Goal: Check status: Check status

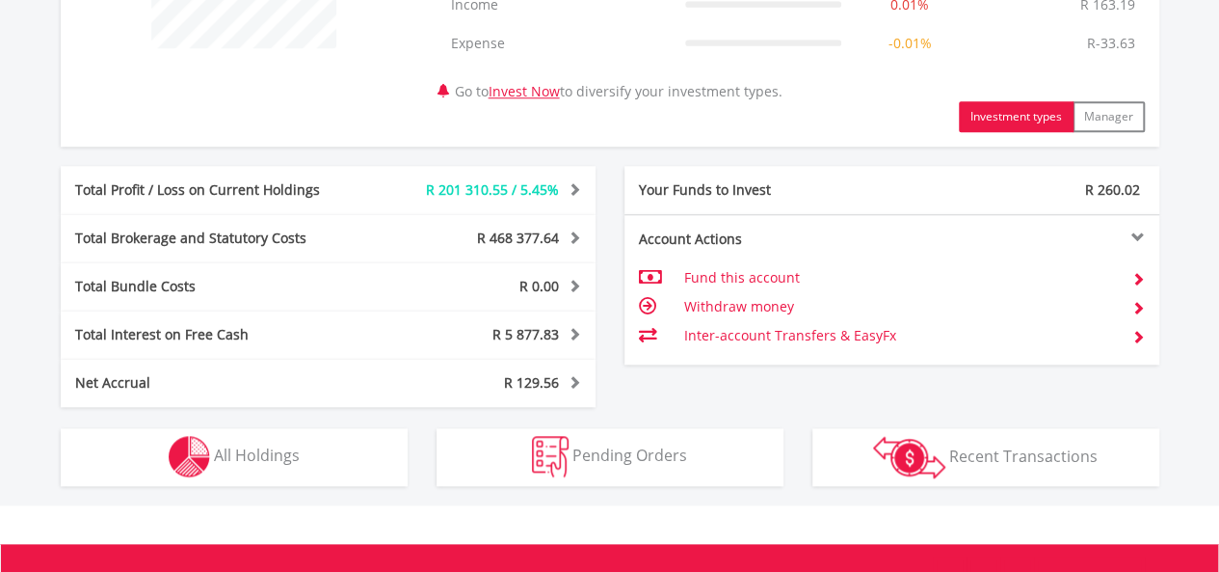
scroll to position [918, 0]
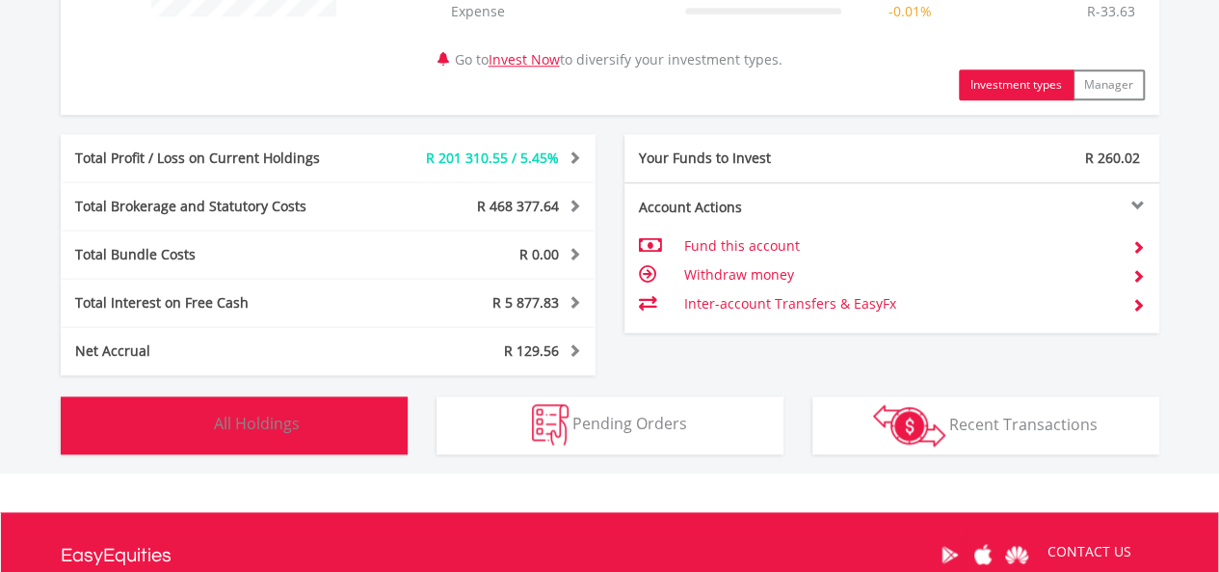
click at [190, 428] on img "button" at bounding box center [189, 424] width 41 height 41
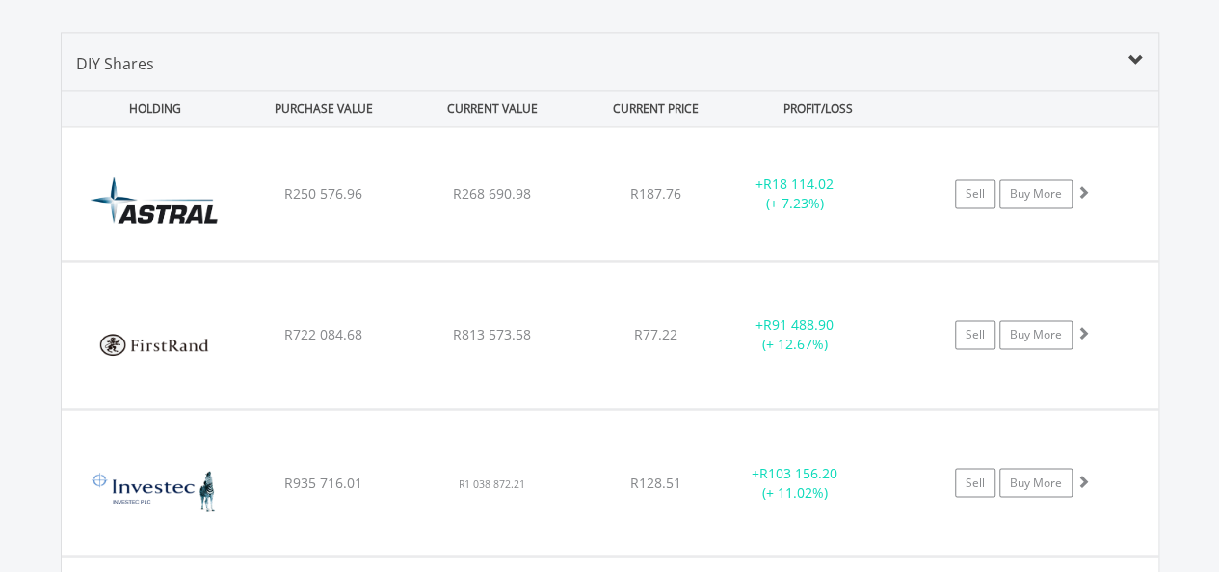
scroll to position [1406, 0]
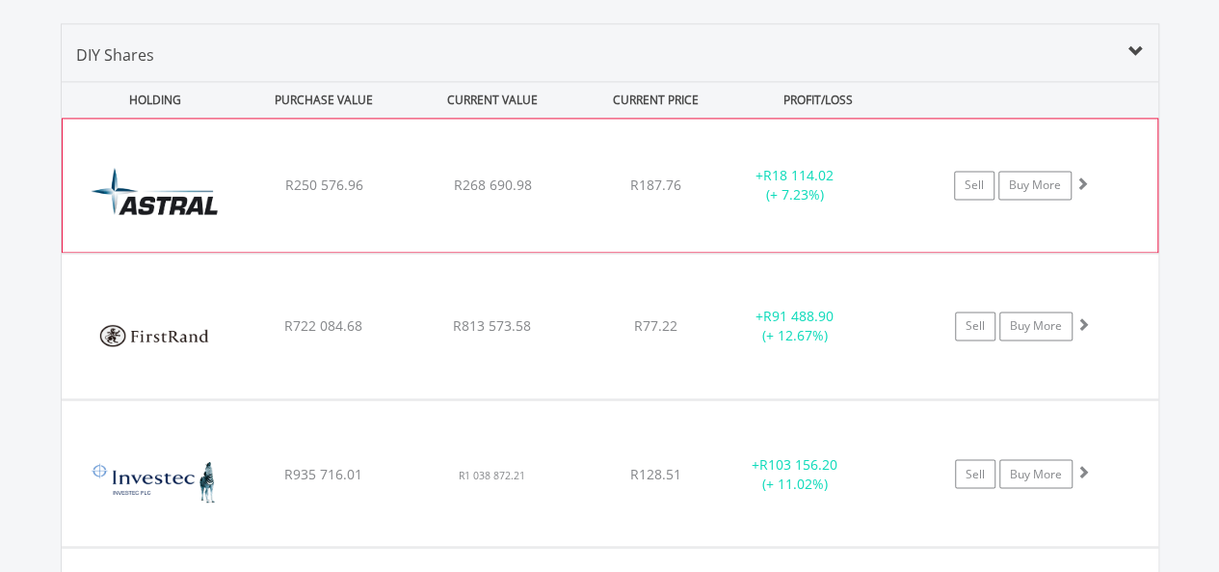
click at [1080, 186] on span at bounding box center [1082, 182] width 13 height 13
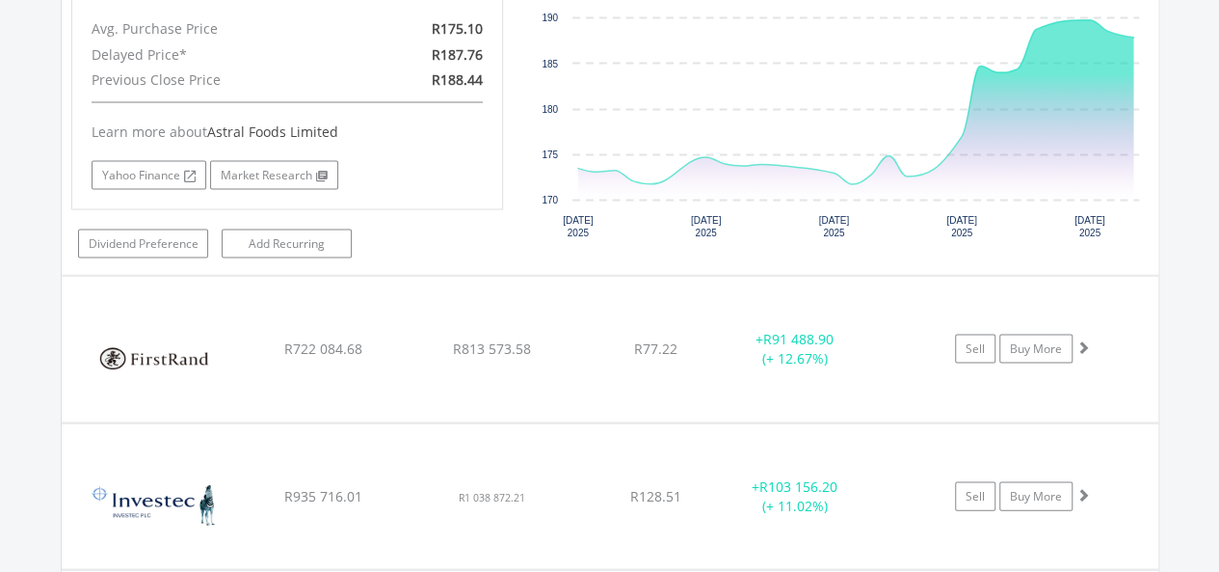
scroll to position [1783, 0]
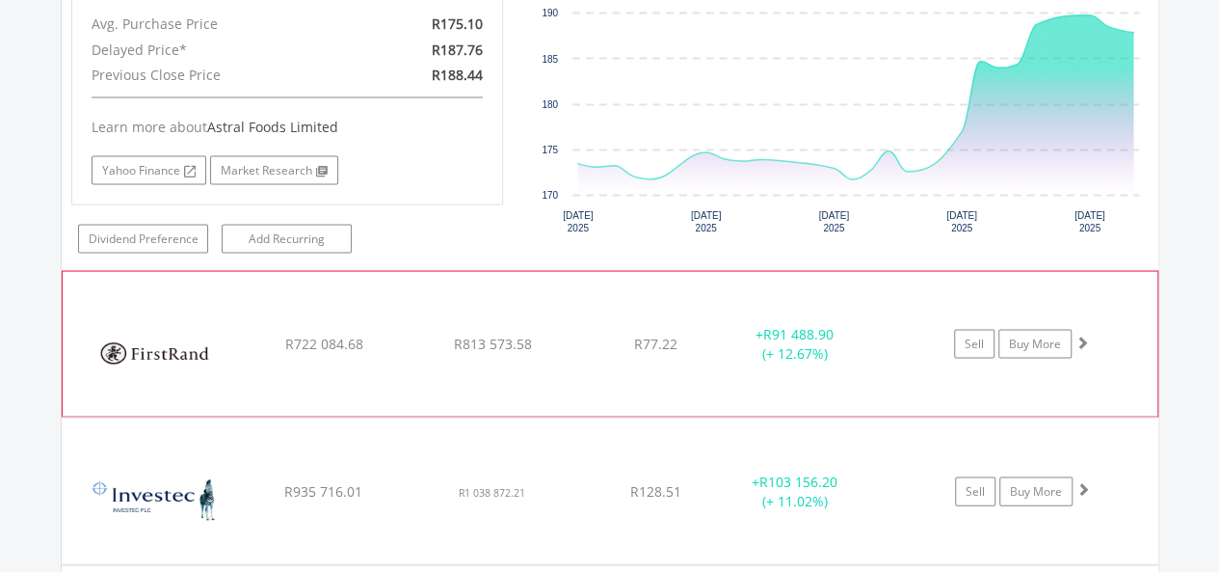
click at [1078, 334] on span at bounding box center [1082, 340] width 13 height 13
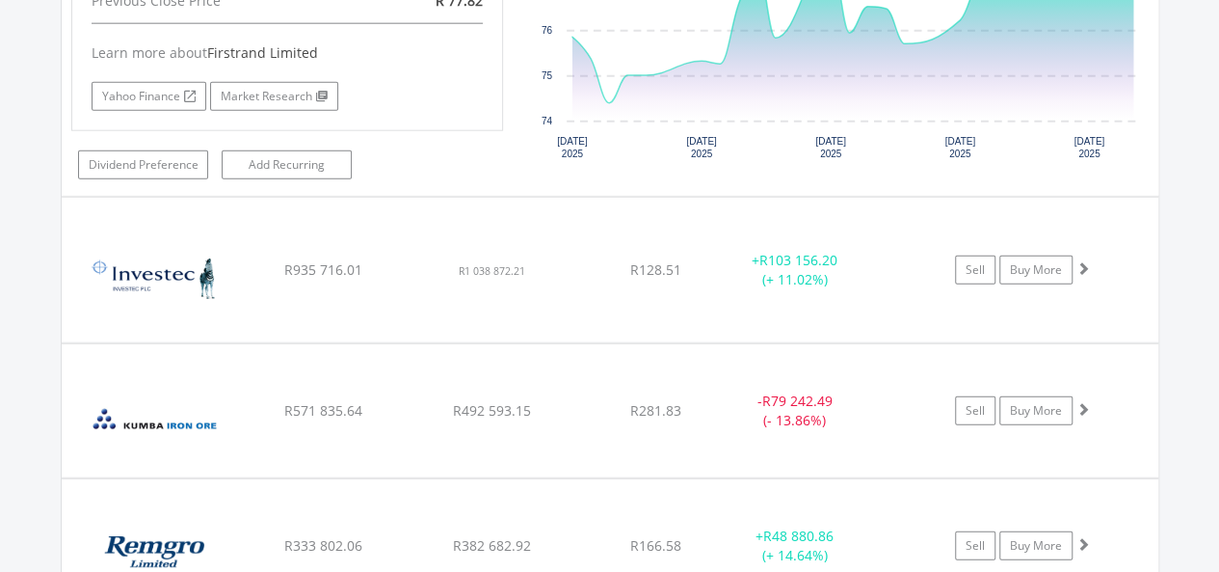
scroll to position [2408, 0]
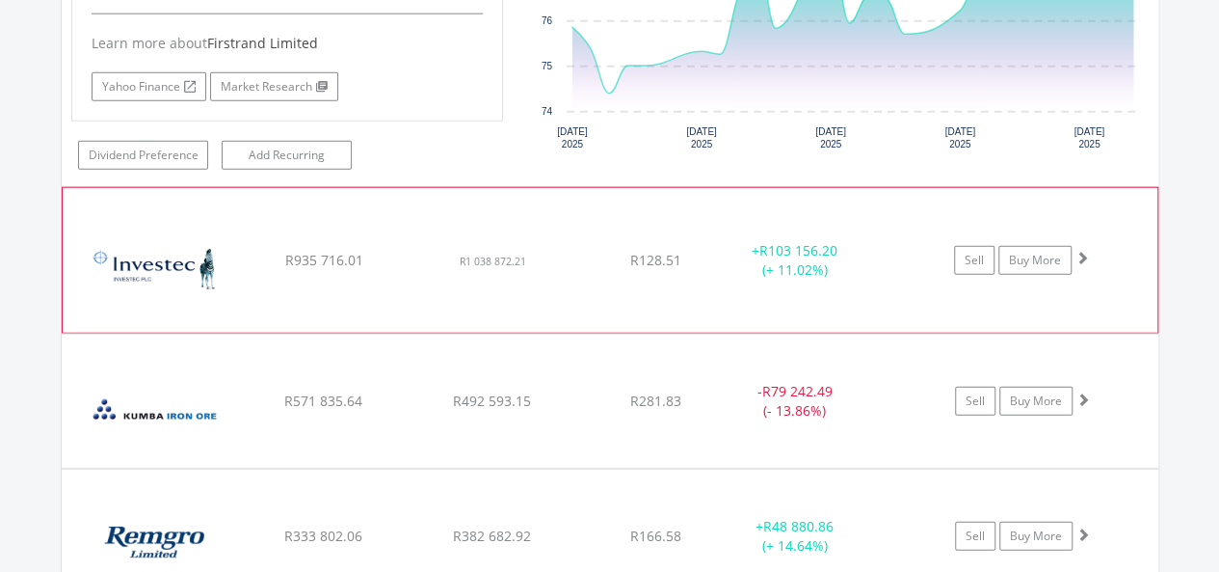
click at [1083, 251] on span at bounding box center [1082, 257] width 13 height 13
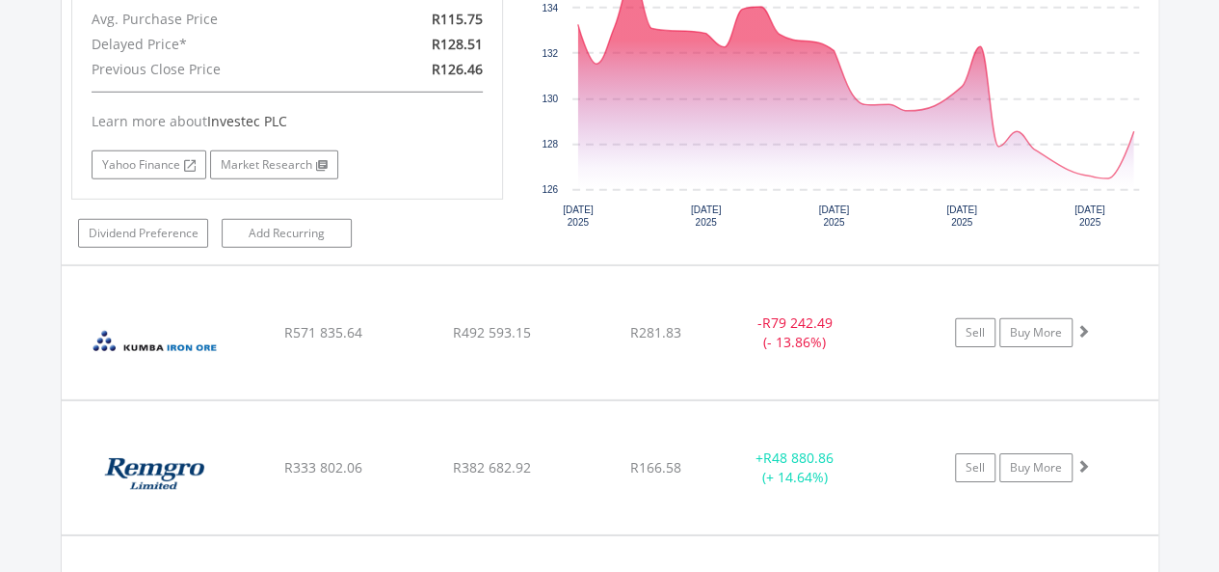
scroll to position [2887, 0]
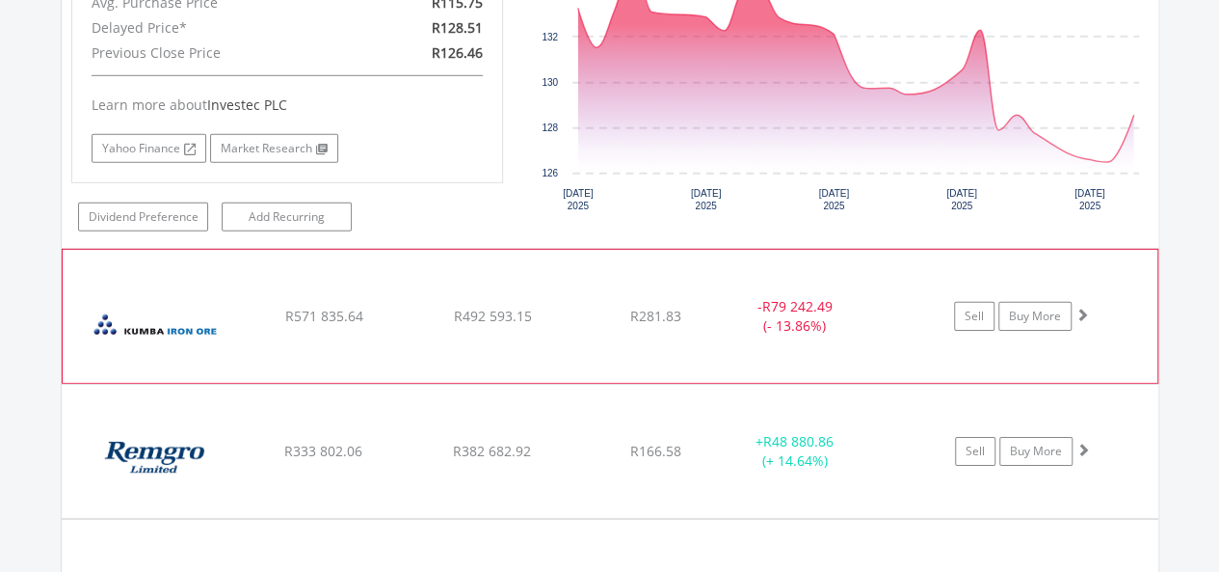
click at [1078, 307] on span at bounding box center [1082, 313] width 13 height 13
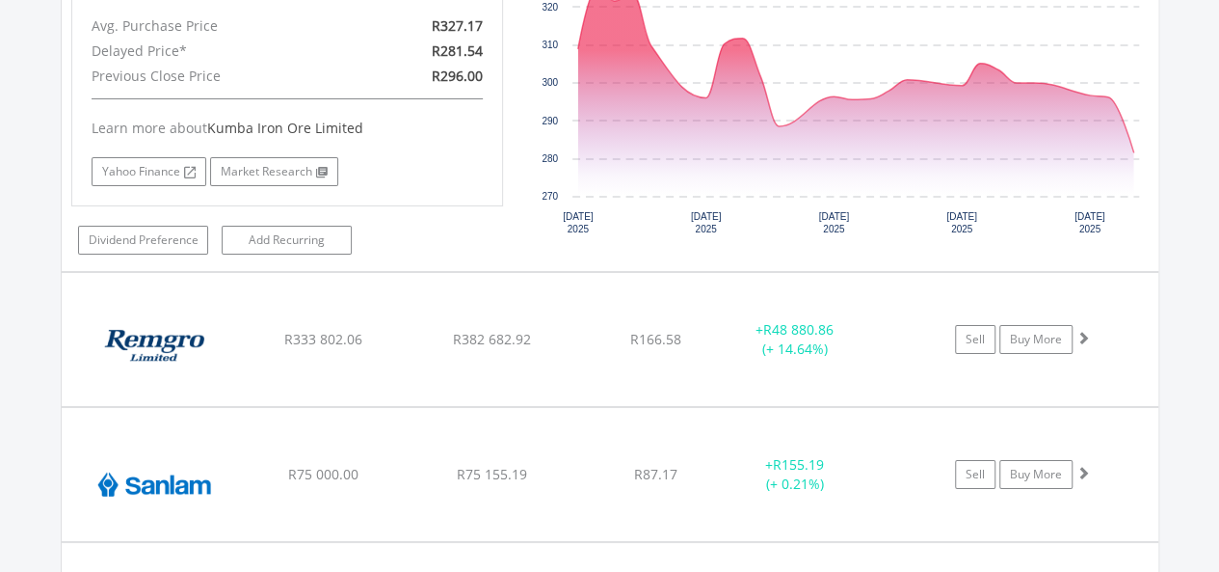
scroll to position [3399, 0]
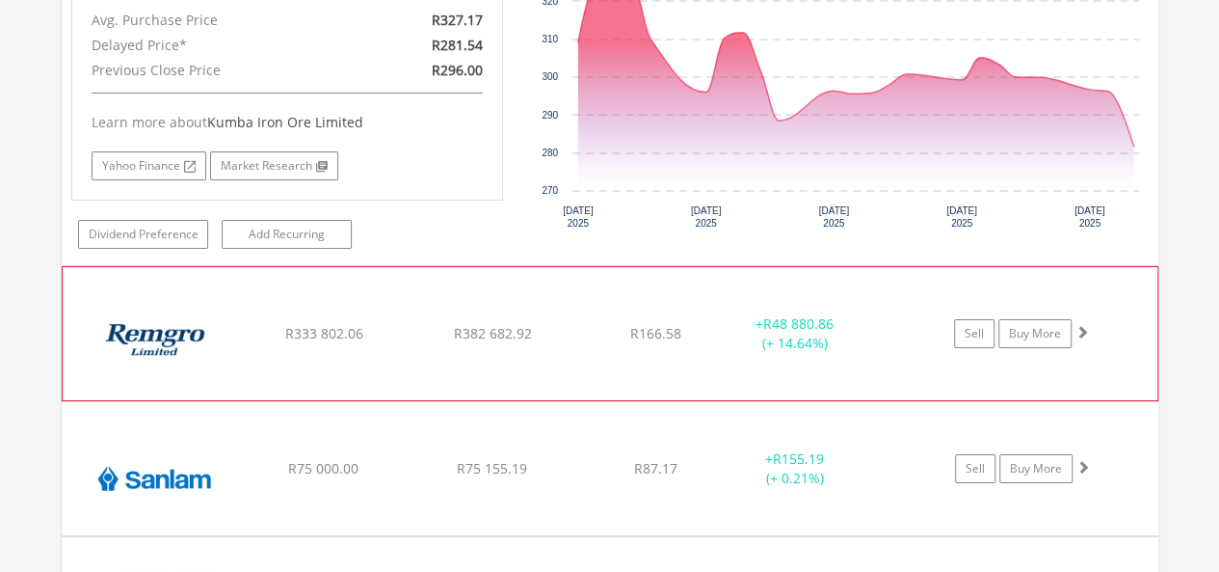
click at [1082, 325] on span at bounding box center [1082, 331] width 13 height 13
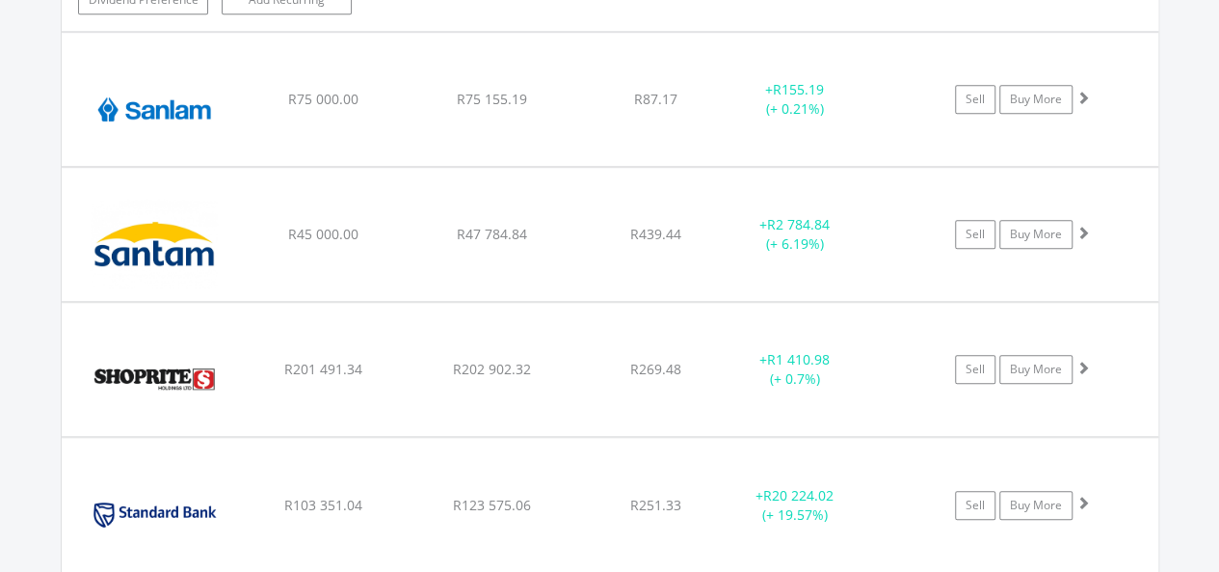
scroll to position [4175, 0]
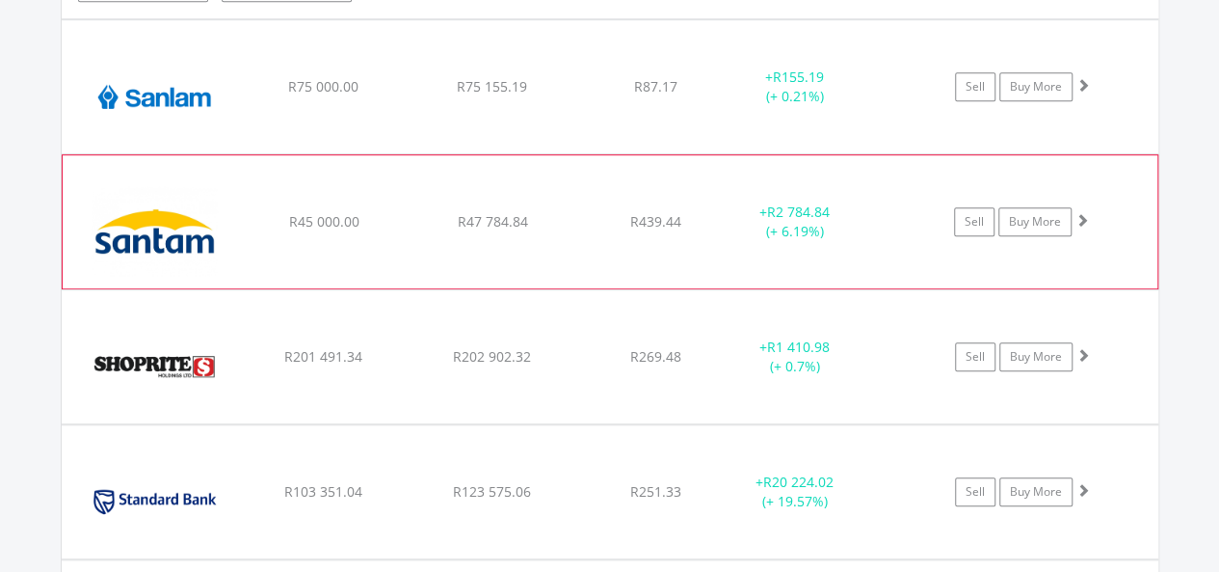
click at [1083, 213] on span at bounding box center [1082, 219] width 13 height 13
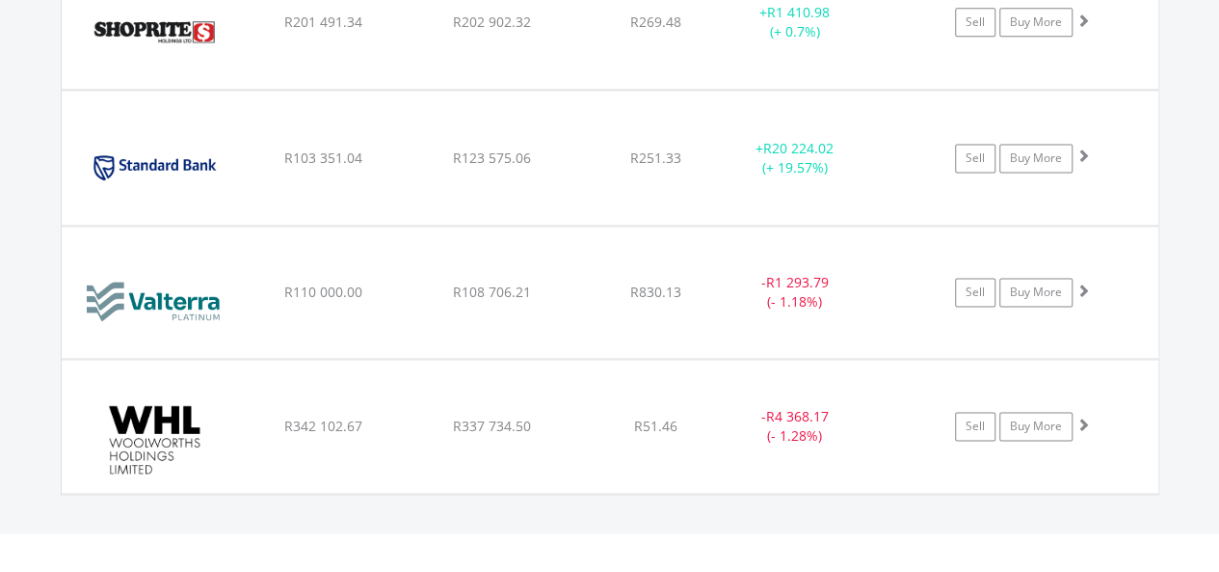
scroll to position [4890, 0]
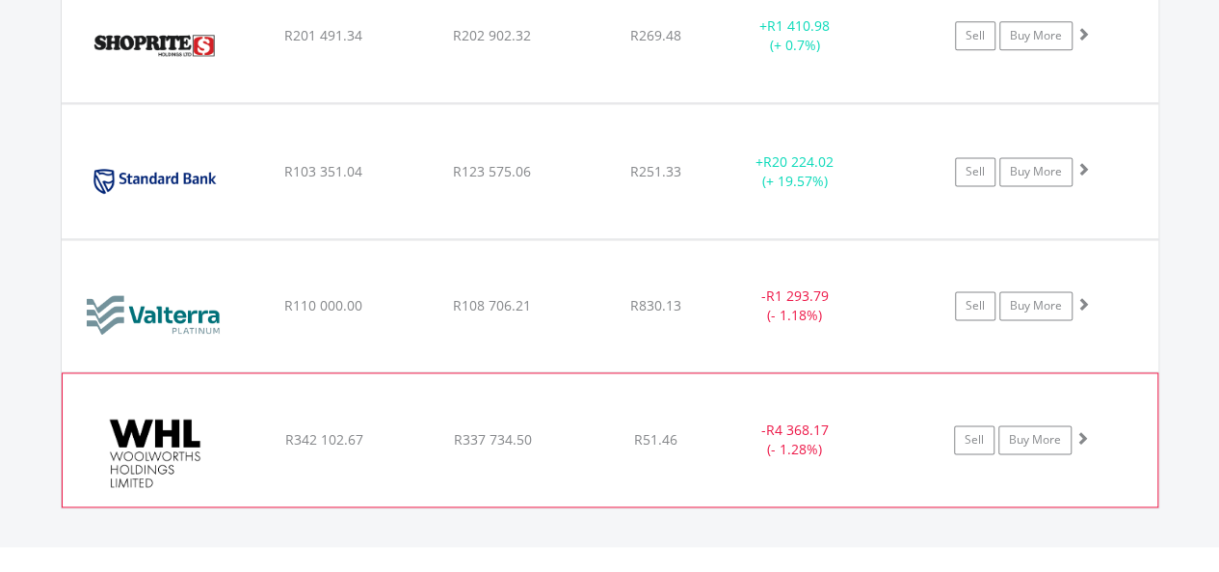
click at [1081, 431] on span at bounding box center [1082, 437] width 13 height 13
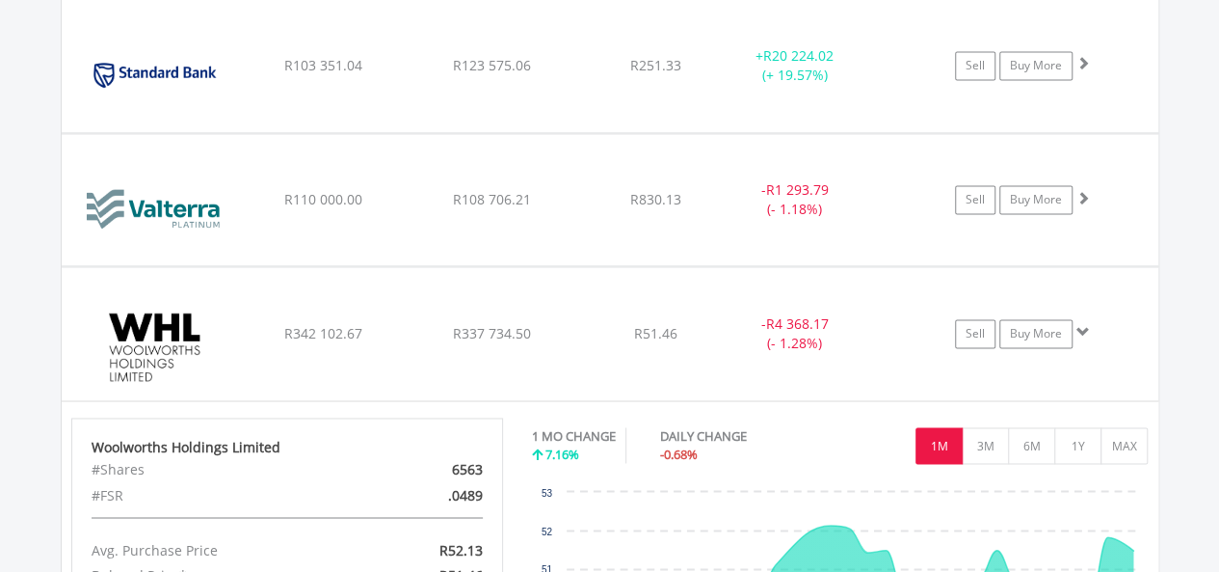
scroll to position [4945, 0]
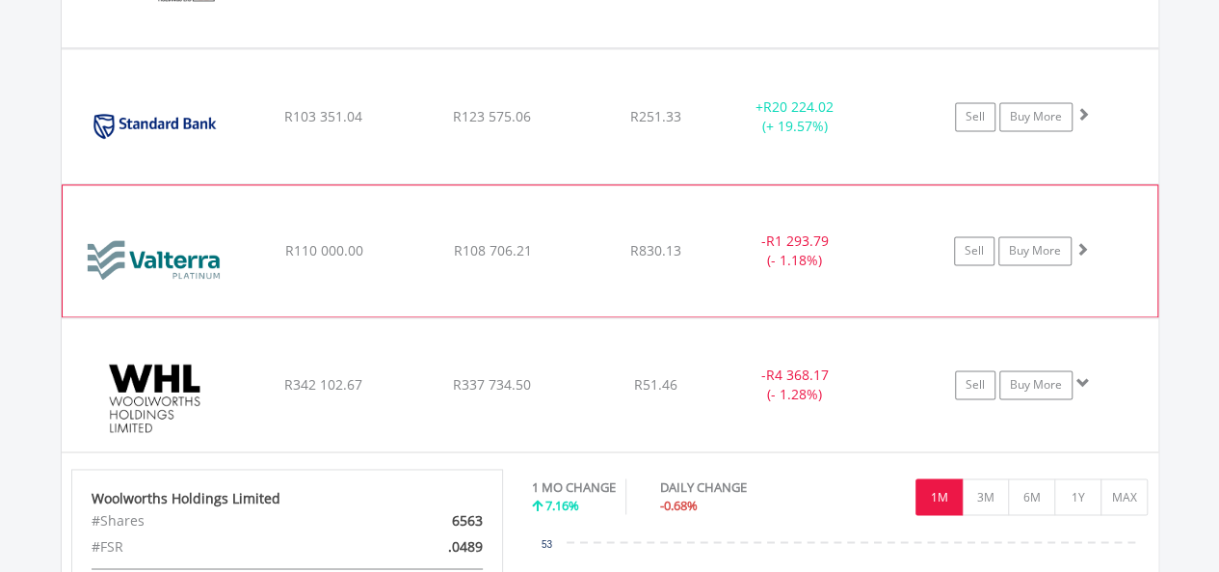
click at [1080, 242] on span at bounding box center [1082, 248] width 13 height 13
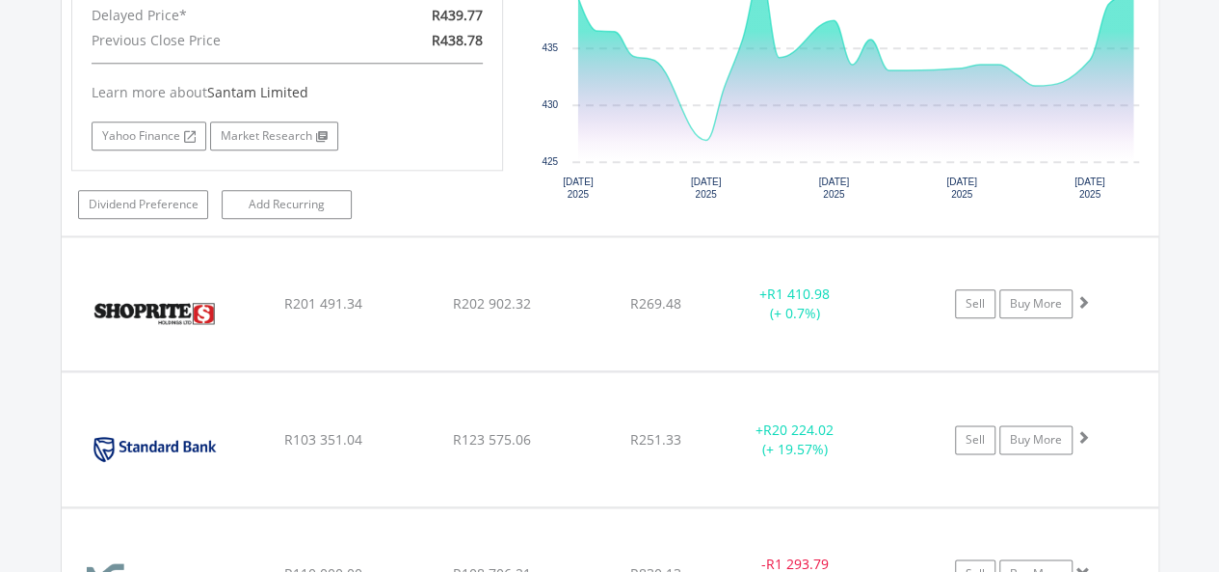
scroll to position [4614, 0]
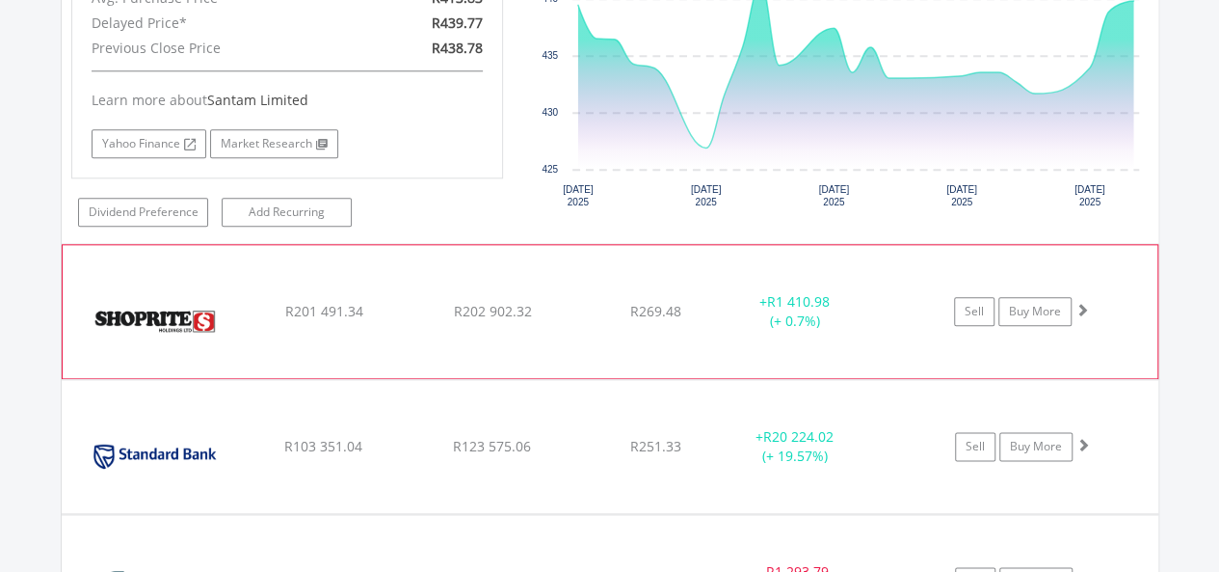
click at [1078, 303] on span at bounding box center [1082, 309] width 13 height 13
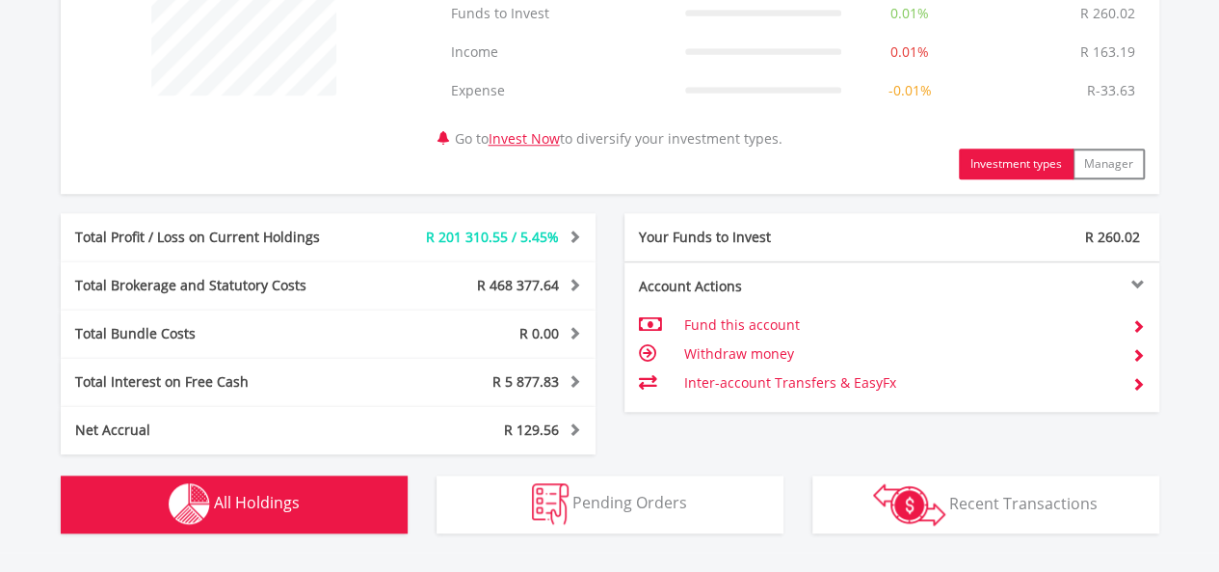
scroll to position [0, 0]
